Goal: Transaction & Acquisition: Purchase product/service

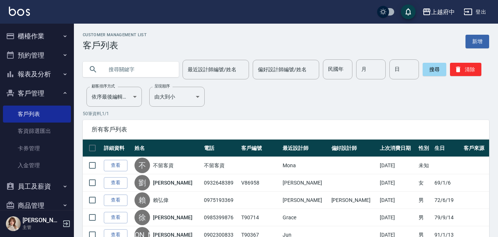
click at [149, 75] on input "text" at bounding box center [137, 70] width 69 height 20
type input "0931889212"
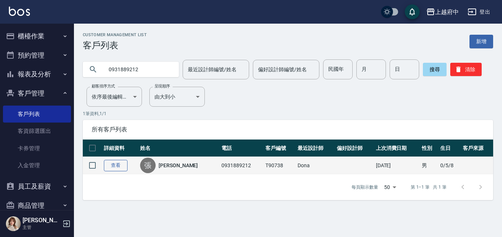
click at [116, 163] on link "查看" at bounding box center [116, 165] width 24 height 11
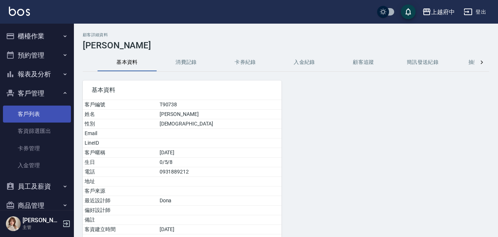
click at [16, 115] on link "客戶列表" at bounding box center [37, 114] width 68 height 17
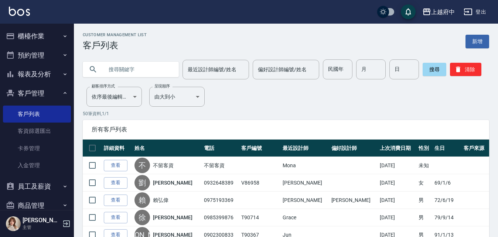
click at [113, 64] on input "text" at bounding box center [137, 70] width 69 height 20
type input "0925219573"
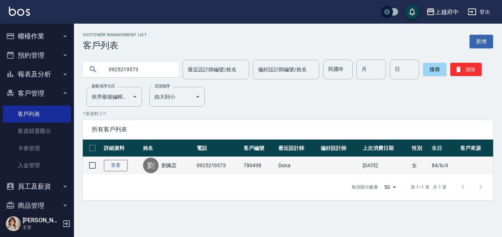
click at [118, 165] on link "查看" at bounding box center [116, 165] width 24 height 11
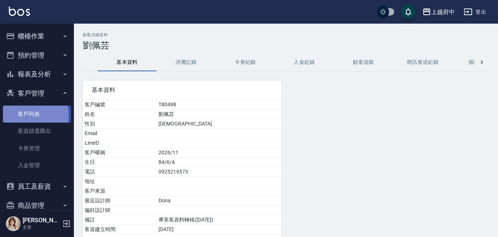
click at [23, 115] on link "客戶列表" at bounding box center [37, 114] width 68 height 17
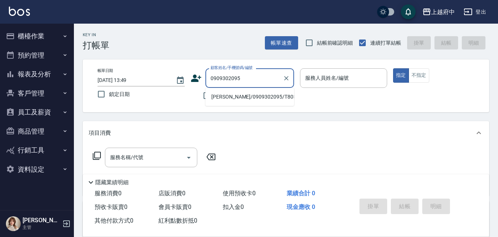
click at [234, 97] on li "王棋/0909302095/T80592" at bounding box center [249, 97] width 89 height 12
type input "王棋/0909302095/T80592"
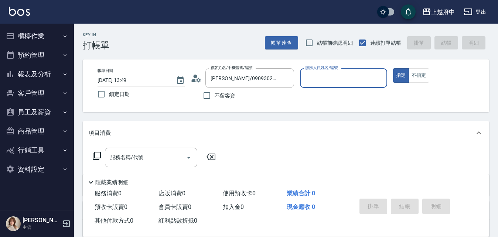
type input "黎黎-3"
click at [378, 77] on icon "Clear" at bounding box center [379, 78] width 4 height 4
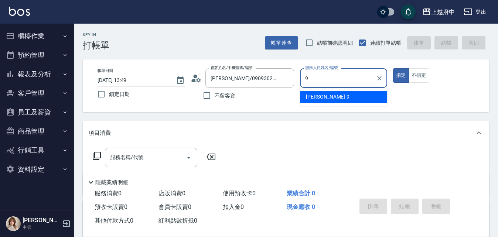
type input "David-9"
type button "true"
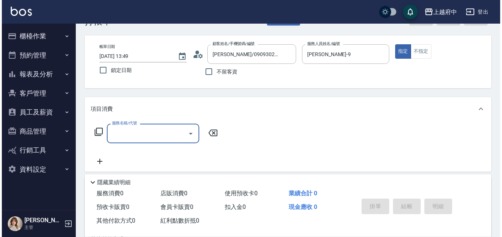
scroll to position [37, 0]
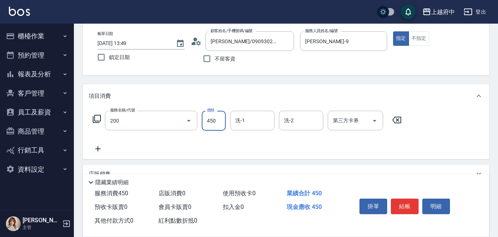
type input "有機洗髮(200)"
type input "400"
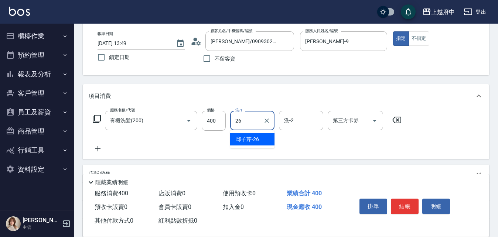
type input "邱子芹-26"
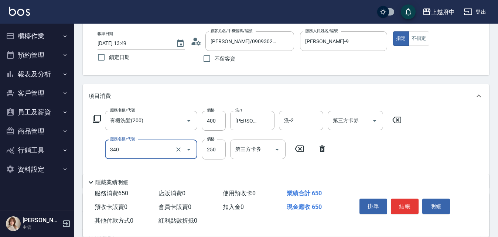
type input "剪髮(340)"
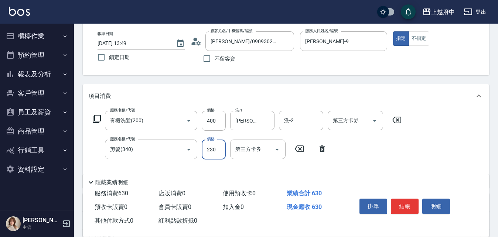
type input "230"
click at [363, 156] on div "服務名稱/代號 有機洗髮(200) 服務名稱/代號 價格 400 價格 洗-1 邱子芹-26 洗-1 洗-2 洗-2 第三方卡券 第三方卡券 服務名稱/代號 …" at bounding box center [247, 146] width 317 height 71
click at [405, 203] on button "結帳" at bounding box center [405, 207] width 28 height 16
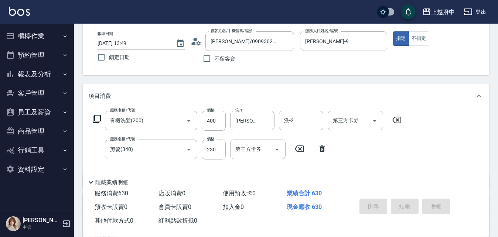
type input "2025/08/12 13:50"
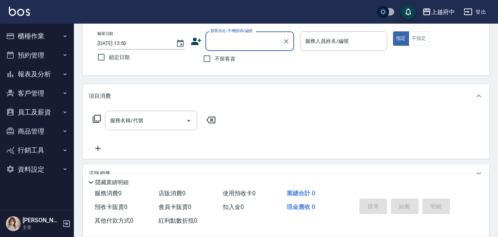
click at [198, 41] on icon at bounding box center [196, 41] width 11 height 11
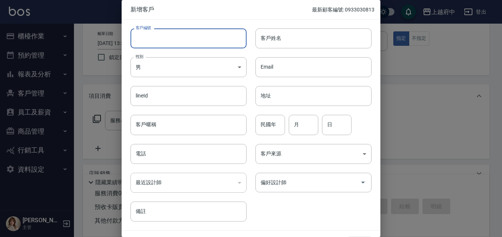
click at [192, 44] on input "客戶編號" at bounding box center [188, 38] width 116 height 20
drag, startPoint x: 178, startPoint y: 39, endPoint x: 89, endPoint y: 37, distance: 89.1
click at [112, 35] on div "新增客戶 最新顧客編號: 0933030813 客戶編號 0900121656 ​ 客戶編號 客戶姓名 客戶姓名 性別 男 MALE 性別 Email Ema…" at bounding box center [251, 118] width 502 height 237
type input "0900121656"
click at [152, 152] on input "電話" at bounding box center [188, 154] width 116 height 20
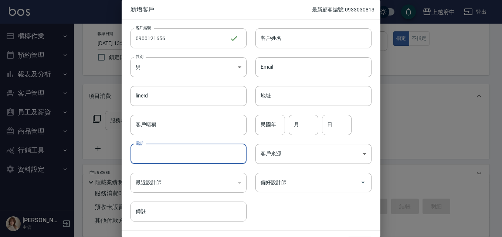
paste input "0900121656"
type input "0900121656"
click at [291, 29] on input "客戶姓名" at bounding box center [313, 38] width 116 height 20
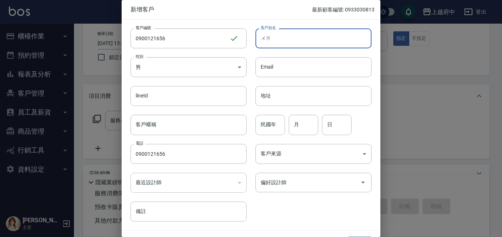
type input "外"
type input "蔡瑞育"
click at [269, 121] on input "民國年" at bounding box center [270, 125] width 30 height 20
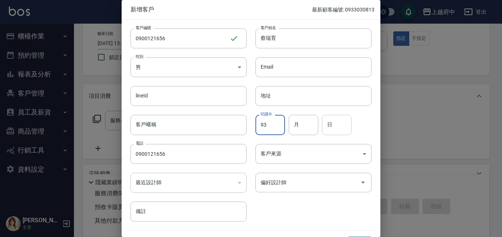
type input "93"
type input "12"
click at [336, 125] on input "日" at bounding box center [337, 125] width 30 height 20
type input "11"
click at [308, 196] on div "客戶編號 0900121656 ​ 客戶編號 客戶姓名 蔡瑞育 客戶姓名 性別 男 MALE 性別 Email Email lineId lineId 地址 …" at bounding box center [247, 121] width 250 height 202
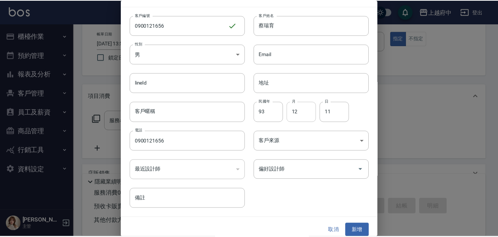
scroll to position [19, 0]
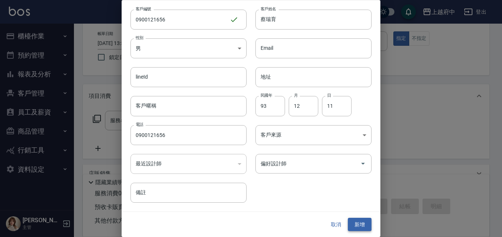
click at [357, 223] on button "新增" at bounding box center [360, 225] width 24 height 14
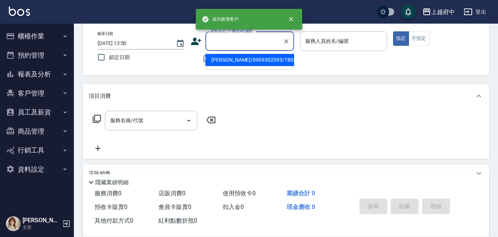
click at [229, 43] on input "顧客姓名/手機號碼/編號" at bounding box center [244, 41] width 71 height 13
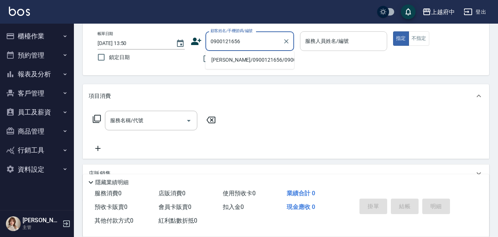
type input "0900121656"
click at [324, 43] on input "服務人員姓名/編號" at bounding box center [343, 41] width 81 height 13
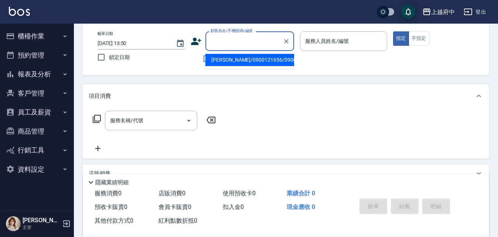
click at [241, 44] on input "顧客姓名/手機號碼/編號" at bounding box center [244, 41] width 71 height 13
click at [241, 64] on li "蔡瑞育/0900121656/0900121656" at bounding box center [249, 60] width 89 height 12
type input "蔡瑞育/0900121656/0900121656"
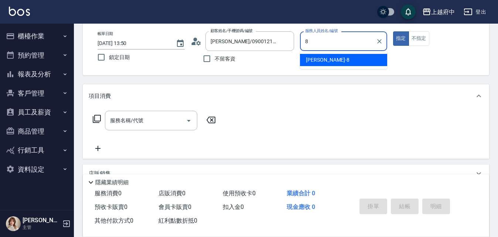
type input "江驊侑-8"
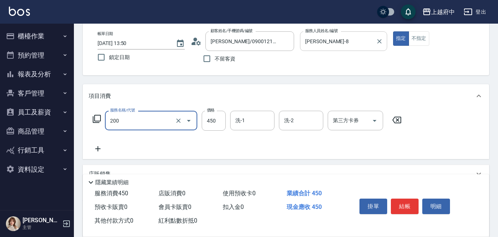
type input "有機洗髮(200)"
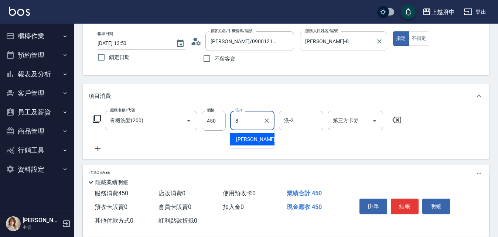
type input "江驊侑-8"
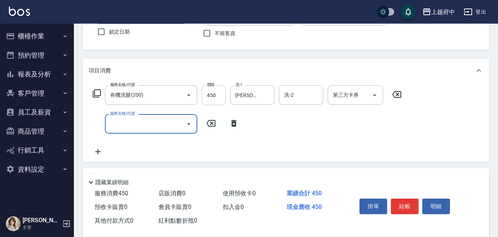
scroll to position [74, 0]
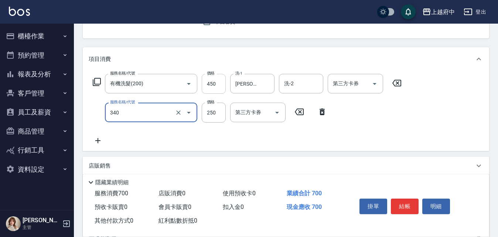
type input "剪髮(340)"
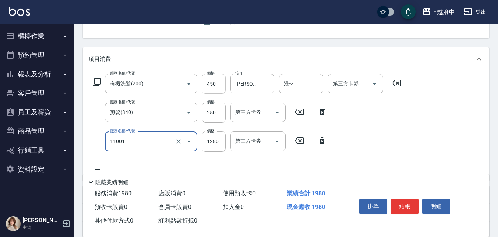
type input "燙髮S(11001)"
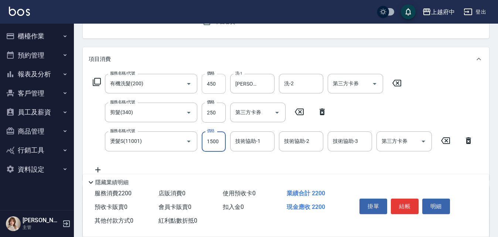
type input "1500"
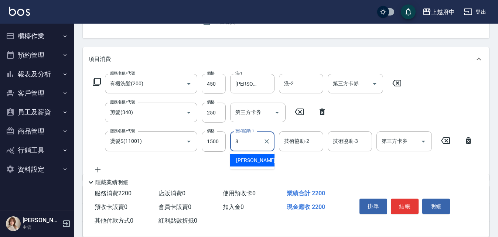
type input "江驊侑-8"
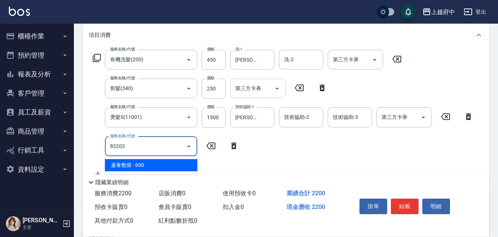
scroll to position [111, 0]
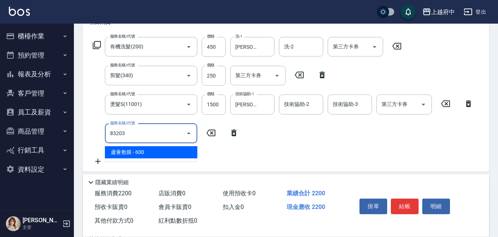
click at [133, 152] on span "蘆薈敷膜 - 600" at bounding box center [151, 152] width 92 height 12
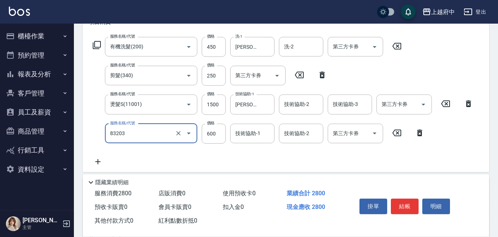
type input "蘆薈敷膜(83203)"
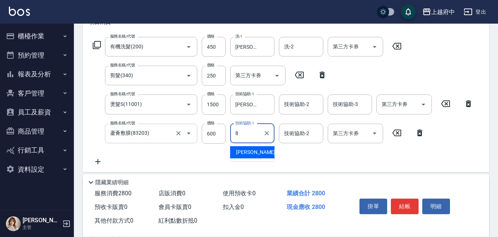
type input "江驊侑-8"
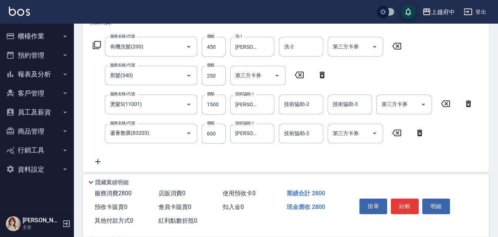
click at [285, 159] on div "服務名稱/代號 有機洗髮(200) 服務名稱/代號 價格 450 價格 洗-1 江驊侑-8 洗-1 洗-2 洗-2 第三方卡券 第三方卡券 服務名稱/代號 剪…" at bounding box center [283, 101] width 389 height 129
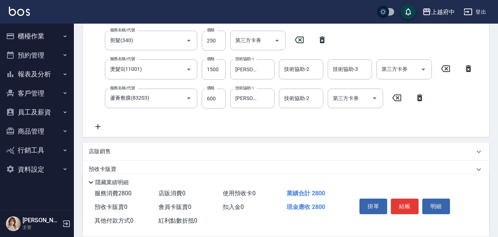
scroll to position [148, 0]
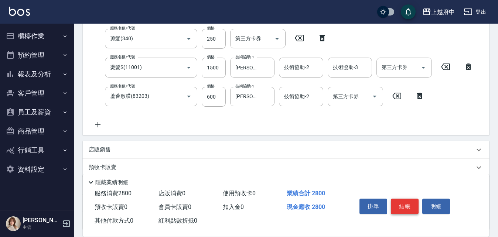
click at [400, 205] on button "結帳" at bounding box center [405, 207] width 28 height 16
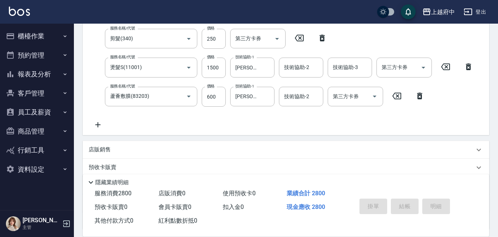
type input "2025/08/12 13:53"
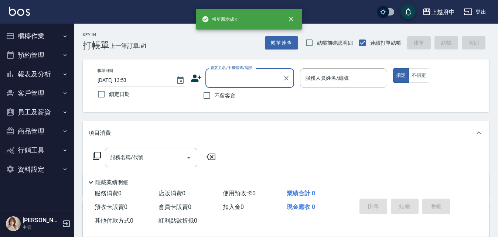
scroll to position [0, 0]
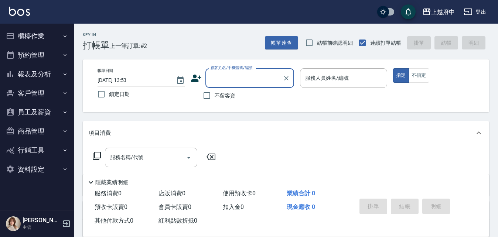
type input "ㄒ"
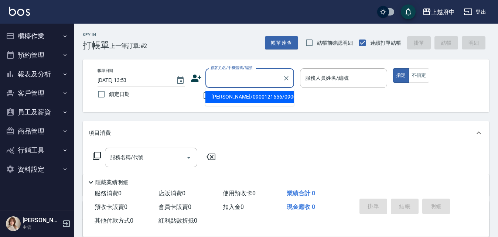
type input "B"
click at [256, 97] on li "蔡蕙如/0921202688/V81411" at bounding box center [249, 97] width 89 height 12
type input "蔡蕙如/0921202688/V81411"
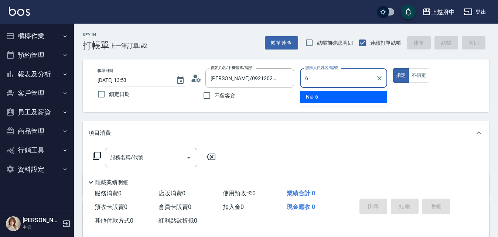
type input "Nia-6"
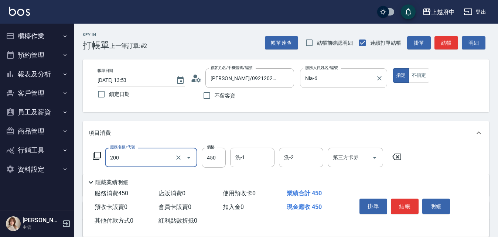
type input "有機洗髮(200)"
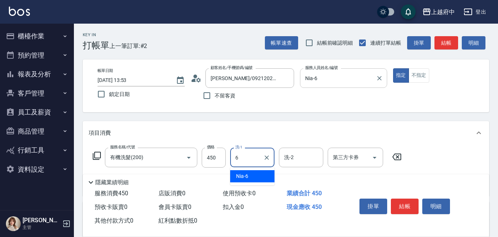
type input "Nia-6"
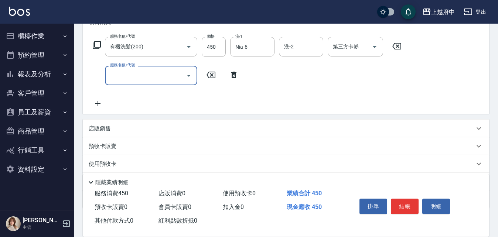
scroll to position [74, 0]
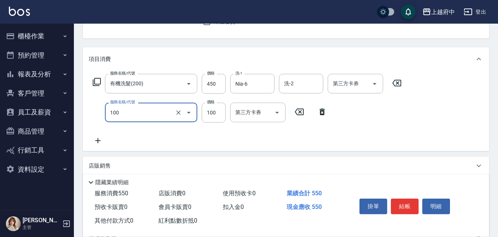
type input "造型/修劉海(100)"
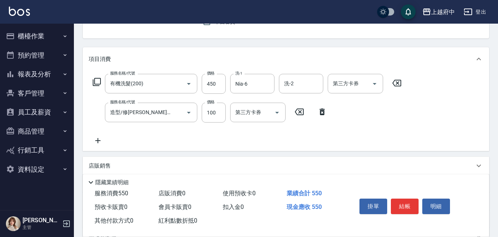
click at [218, 139] on div "服務名稱/代號 有機洗髮(200) 服務名稱/代號 價格 450 價格 洗-1 Nia-6 洗-1 洗-2 洗-2 第三方卡券 第三方卡券 服務名稱/代號 造…" at bounding box center [247, 109] width 317 height 71
click at [334, 149] on div "服務名稱/代號 有機洗髮(200) 服務名稱/代號 價格 450 價格 洗-1 Nia-6 洗-1 洗-2 洗-2 第三方卡券 第三方卡券 服務名稱/代號 造…" at bounding box center [286, 111] width 407 height 80
click at [385, 130] on div "服務名稱/代號 有機洗髮(200) 服務名稱/代號 價格 450 價格 洗-1 Nia-6 洗-1 洗-2 洗-2 第三方卡券 第三方卡券 服務名稱/代號 造…" at bounding box center [247, 109] width 317 height 71
click at [408, 200] on button "結帳" at bounding box center [405, 207] width 28 height 16
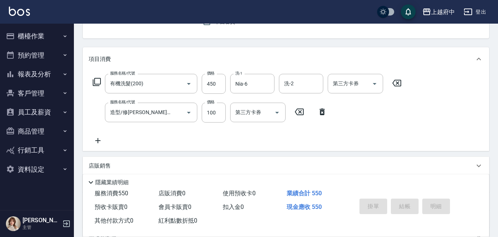
type input "2025/08/12 13:55"
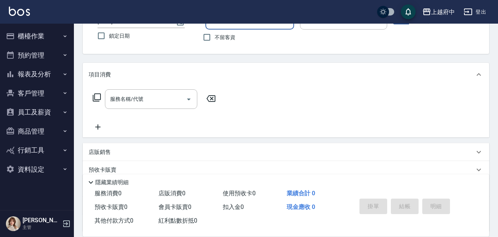
scroll to position [0, 0]
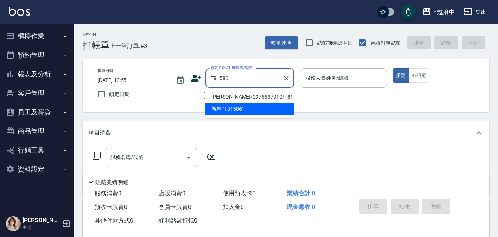
click at [225, 96] on li "劉憬人/0975537910/T81586" at bounding box center [249, 97] width 89 height 12
type input "劉憬人/0975537910/T81586"
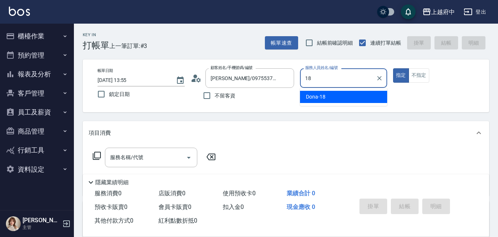
type input "Dona-18"
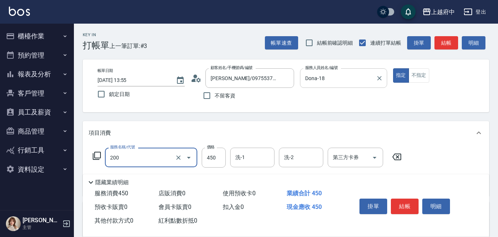
type input "有機洗髮(200)"
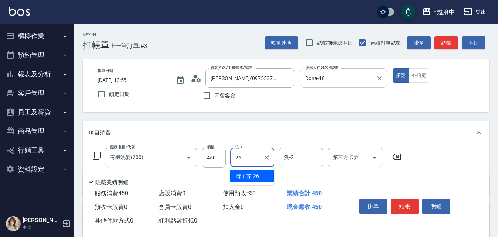
type input "邱子芹-26"
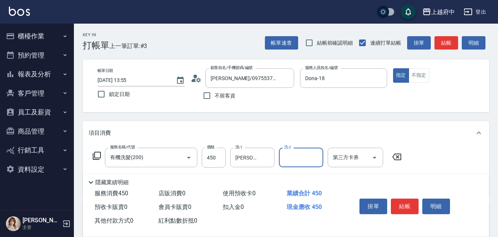
click at [440, 148] on div "服務名稱/代號 有機洗髮(200) 服務名稱/代號 價格 450 價格 洗-1 邱子芹-26 洗-1 洗-2 洗-2 第三方卡券 第三方卡券" at bounding box center [286, 170] width 407 height 51
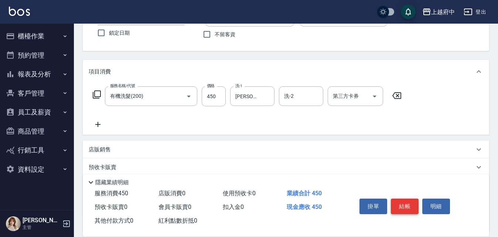
scroll to position [74, 0]
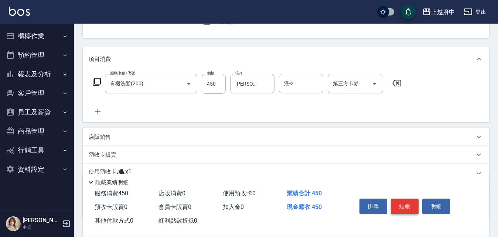
click at [407, 202] on button "結帳" at bounding box center [405, 207] width 28 height 16
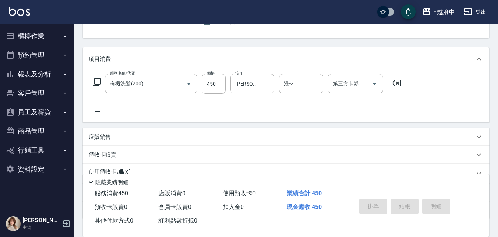
type input "2025/08/12 13:56"
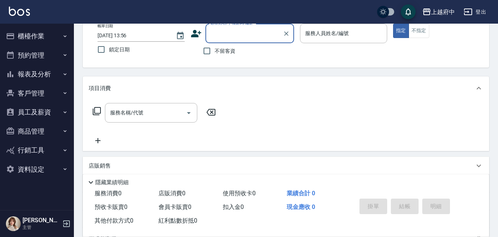
scroll to position [0, 0]
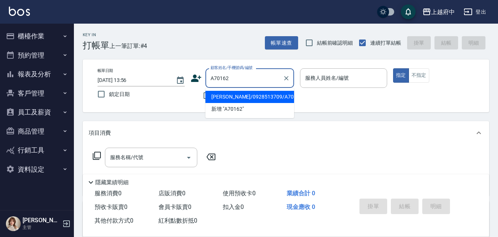
click at [251, 98] on li "岩明寬/0928513709/A70162" at bounding box center [249, 97] width 89 height 12
type input "岩明寬/0928513709/A70162"
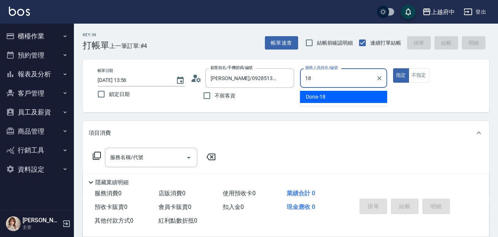
type input "Dona-18"
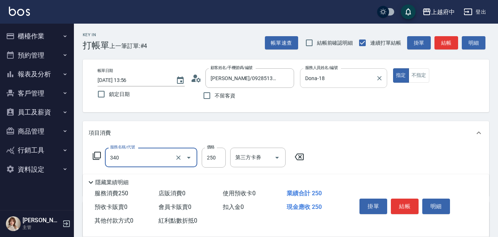
type input "剪髮(340)"
type input "600"
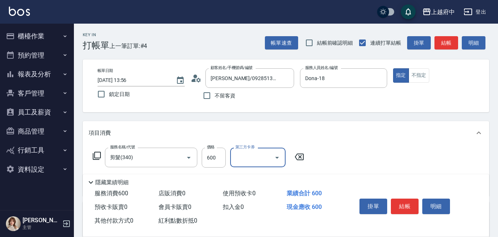
click at [365, 145] on div "服務名稱/代號 剪髮(340) 服務名稱/代號 價格 600 價格 第三方卡券 第三方卡券" at bounding box center [286, 170] width 407 height 51
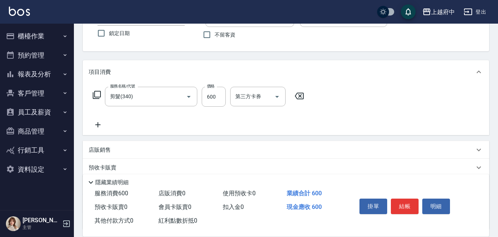
scroll to position [74, 0]
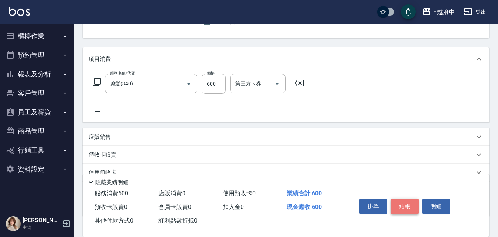
click at [403, 205] on button "結帳" at bounding box center [405, 207] width 28 height 16
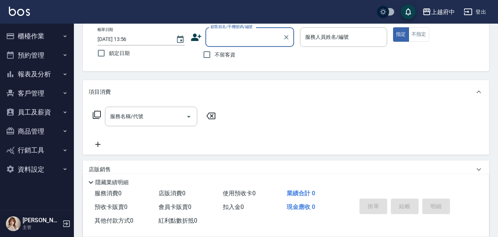
scroll to position [0, 0]
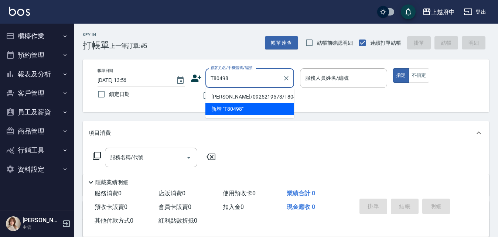
click at [243, 95] on li "劉佩芸/0925219573/T80498" at bounding box center [249, 97] width 89 height 12
type input "劉佩芸/0925219573/T80498"
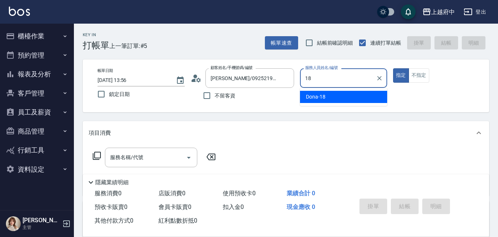
type input "Dona-18"
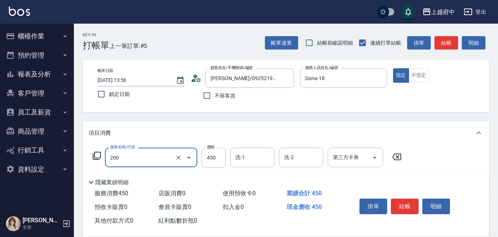
type input "有機洗髮(200)"
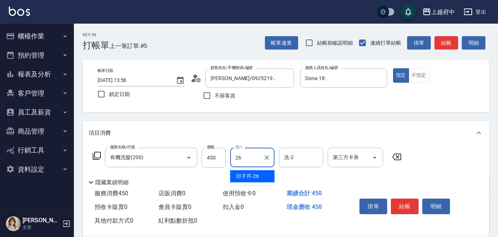
type input "邱子芹-26"
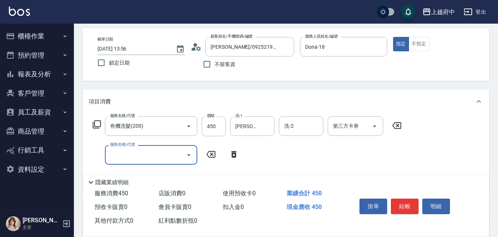
scroll to position [74, 0]
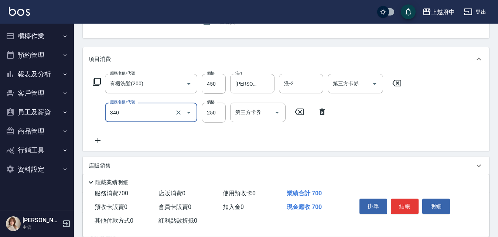
type input "剪髮(340)"
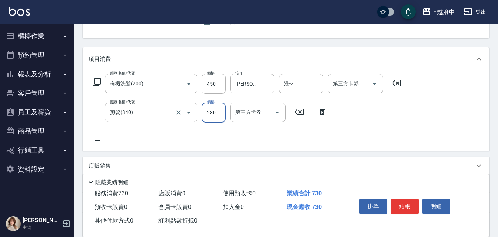
type input "280"
click at [241, 136] on div "服務名稱/代號 有機洗髮(200) 服務名稱/代號 價格 450 價格 洗-1 邱子芹-26 洗-1 洗-2 洗-2 第三方卡券 第三方卡券 服務名稱/代號 …" at bounding box center [247, 109] width 317 height 71
click at [408, 200] on button "結帳" at bounding box center [405, 207] width 28 height 16
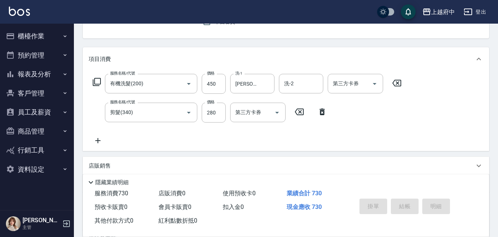
type input "2025/08/12 14:19"
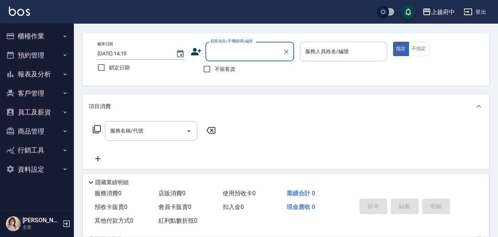
scroll to position [0, 0]
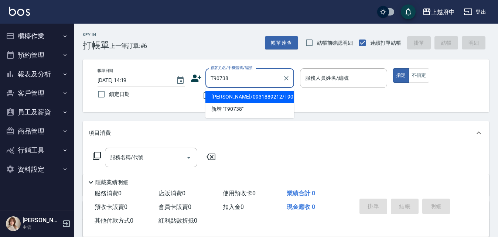
click at [228, 95] on li "張憲和/0931889212/T90738" at bounding box center [249, 97] width 89 height 12
type input "張憲和/0931889212/T90738"
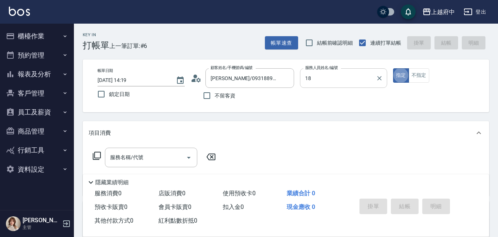
type input "Dona-18"
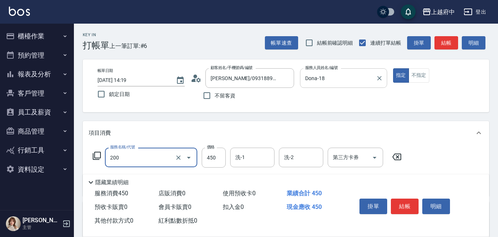
type input "有機洗髮(200)"
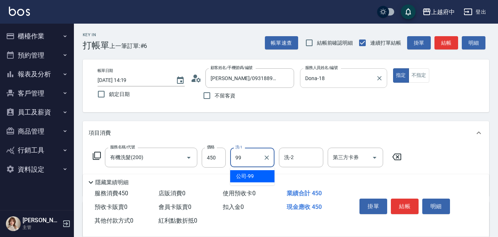
type input "公司-99"
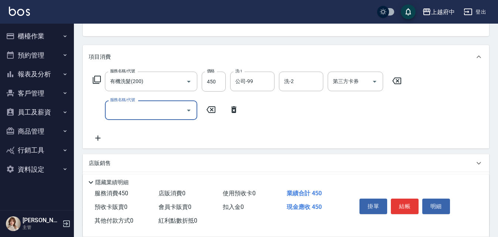
scroll to position [111, 0]
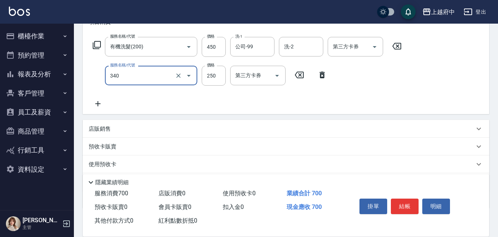
type input "剪髮(340)"
type input "280"
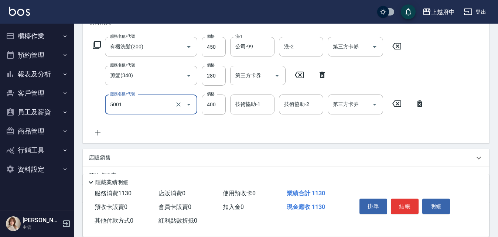
type input "側邊壓貼(5001)"
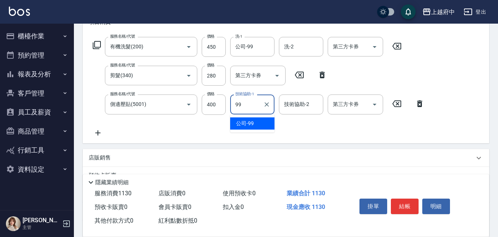
type input "公司-99"
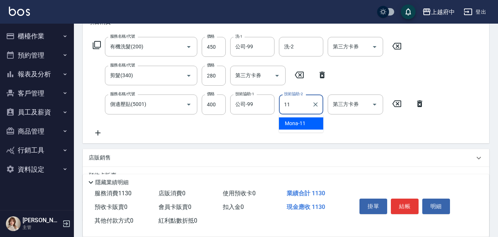
type input "Mona-11"
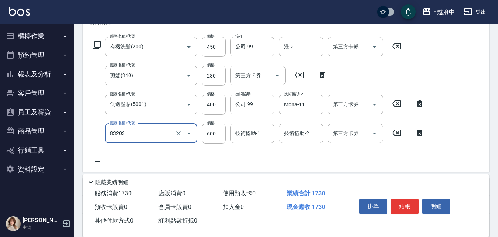
type input "蘆薈敷膜(83203)"
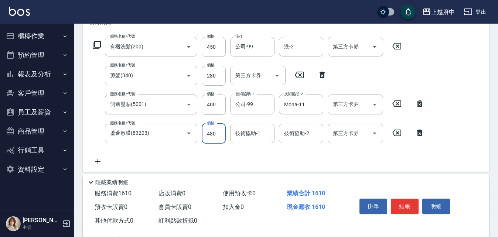
type input "480"
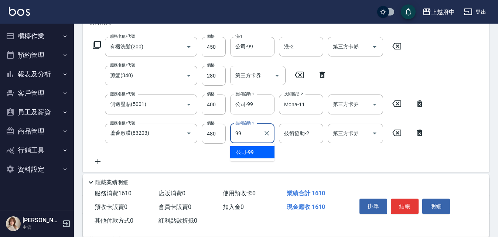
type input "公司-99"
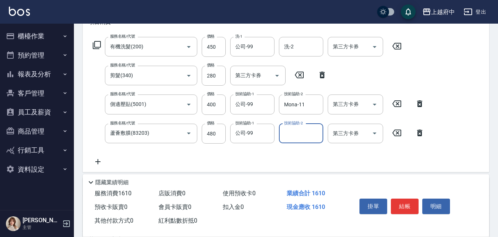
click at [297, 158] on div "服務名稱/代號 有機洗髮(200) 服務名稱/代號 價格 450 價格 洗-1 公司-99 洗-1 洗-2 洗-2 第三方卡券 第三方卡券 服務名稱/代號 剪…" at bounding box center [259, 101] width 340 height 129
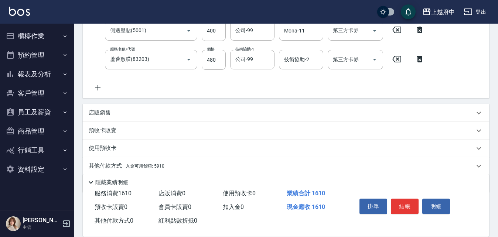
scroll to position [211, 0]
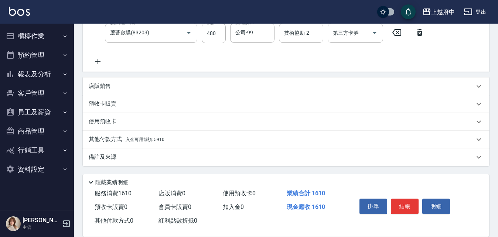
click at [109, 138] on p "其他付款方式 入金可用餘額: 5910" at bounding box center [127, 140] width 76 height 8
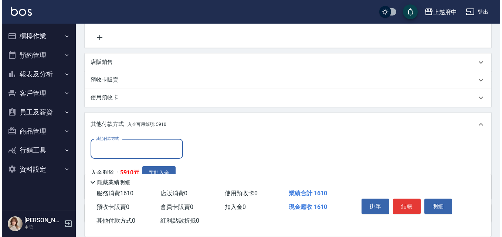
scroll to position [248, 0]
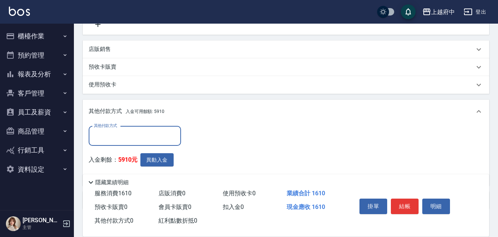
click at [138, 132] on input "其他付款方式" at bounding box center [135, 136] width 86 height 13
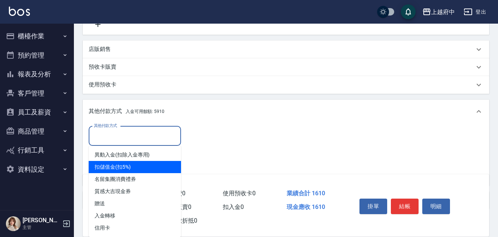
click at [122, 167] on span "扣儲值金(扣5%)" at bounding box center [135, 167] width 92 height 12
type input "扣儲值金(扣5%)"
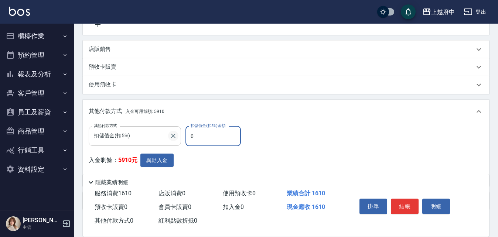
drag, startPoint x: 196, startPoint y: 136, endPoint x: 178, endPoint y: 136, distance: 18.1
click at [178, 136] on div "其他付款方式 扣儲值金(扣5%) 其他付款方式 扣儲值金(扣5%)金額 0 扣儲值金(扣5%)金額" at bounding box center [167, 136] width 157 height 20
type input "1610"
click at [157, 163] on button "異動入金" at bounding box center [156, 161] width 33 height 14
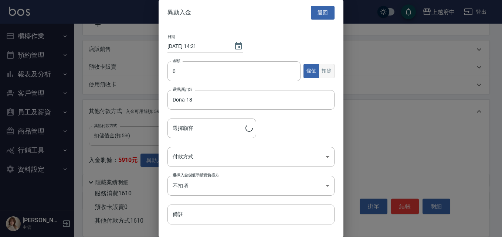
type input "張憲和/0931889212/T90738"
click at [321, 72] on button "扣除" at bounding box center [327, 71] width 16 height 14
click at [244, 72] on input "0" at bounding box center [233, 71] width 133 height 20
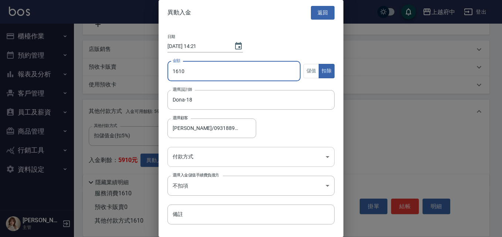
type input "1610"
click at [202, 159] on body "上越府中 登出 櫃檯作業 打帳單 帳單列表 掛單列表 營業儀表板 現金收支登錄 材料自購登錄 每日結帳 排班表 現場電腦打卡 預約管理 預約管理 單日預約紀錄…" at bounding box center [251, 16] width 502 height 529
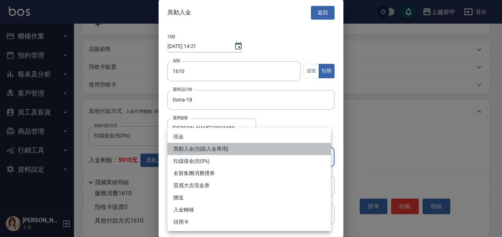
click at [198, 149] on li "異動入金(扣除入金專用)" at bounding box center [248, 149] width 163 height 12
type input "異動入金(扣除入金專用)"
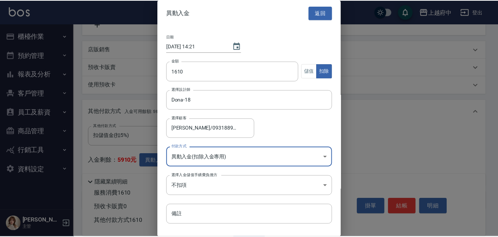
scroll to position [17, 0]
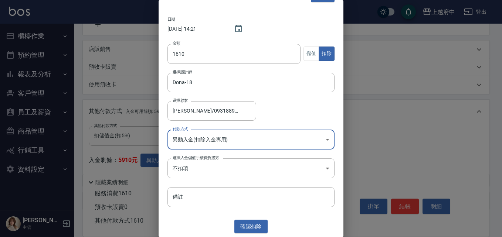
click at [255, 231] on button "確認 扣除" at bounding box center [250, 227] width 33 height 14
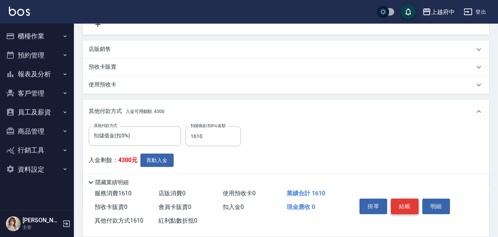
click at [398, 203] on button "結帳" at bounding box center [405, 207] width 28 height 16
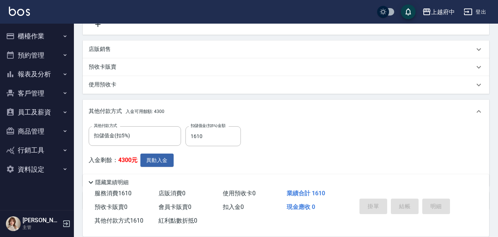
type input "2025/08/12 14:21"
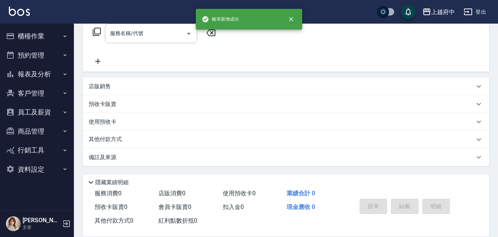
scroll to position [0, 0]
